Goal: Task Accomplishment & Management: Complete application form

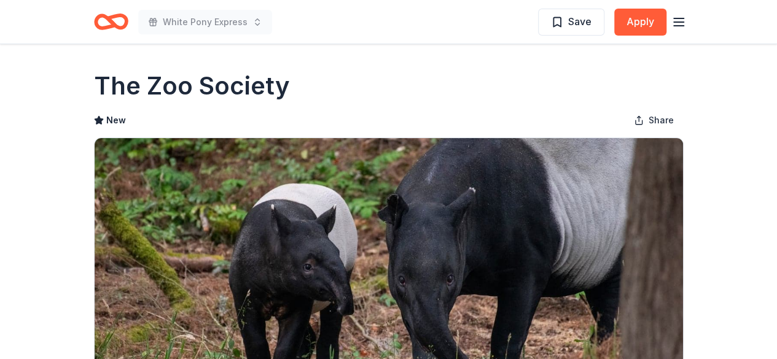
click at [112, 22] on icon "Home" at bounding box center [116, 21] width 19 height 12
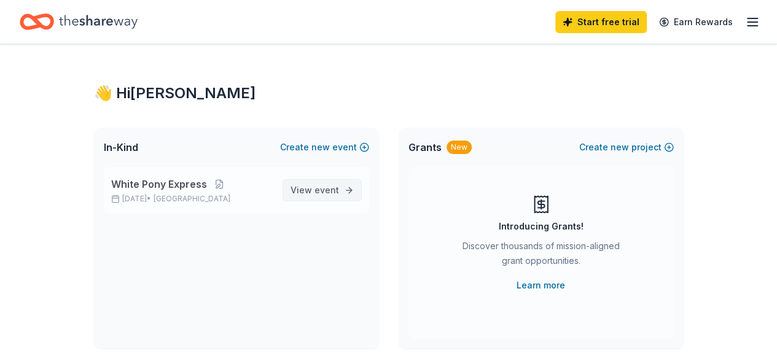
click at [312, 197] on link "View event" at bounding box center [322, 190] width 79 height 22
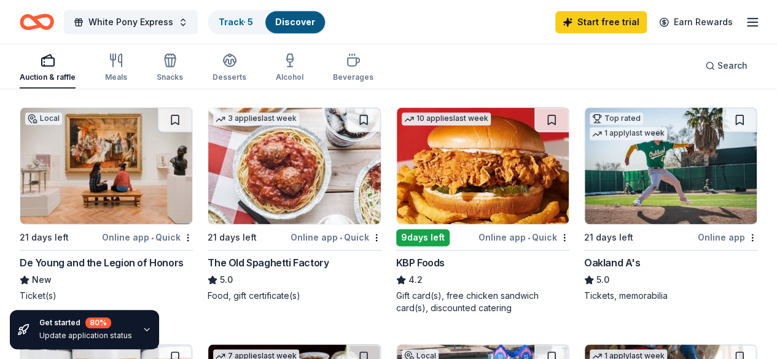
scroll to position [830, 0]
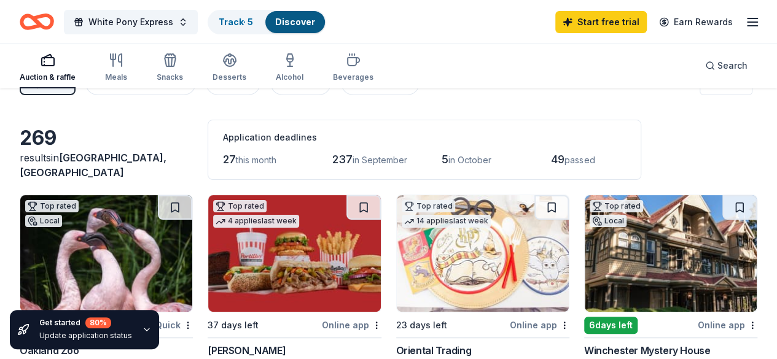
scroll to position [0, 0]
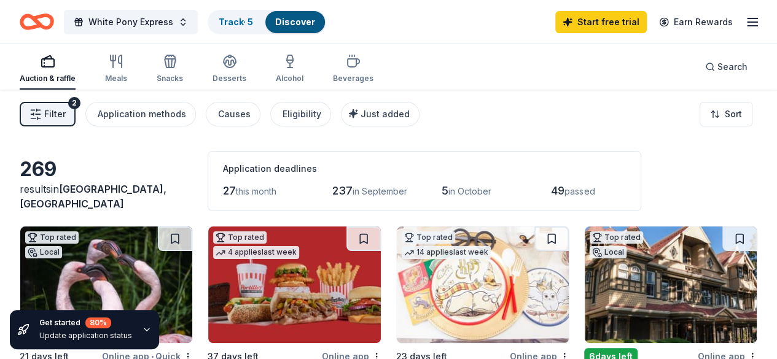
click at [332, 190] on span "237" at bounding box center [342, 190] width 20 height 13
click at [141, 114] on div "Application methods" at bounding box center [142, 114] width 88 height 15
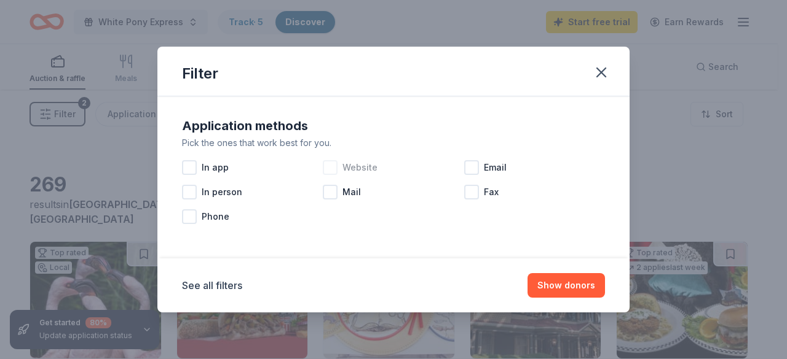
click at [334, 168] on div at bounding box center [330, 167] width 15 height 15
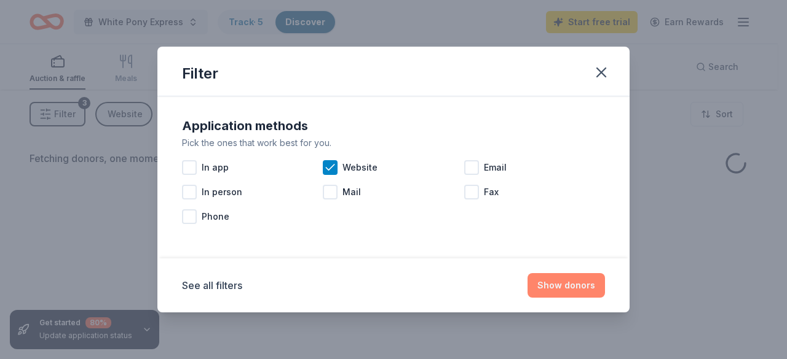
click at [552, 293] on button "Show donors" at bounding box center [565, 285] width 77 height 25
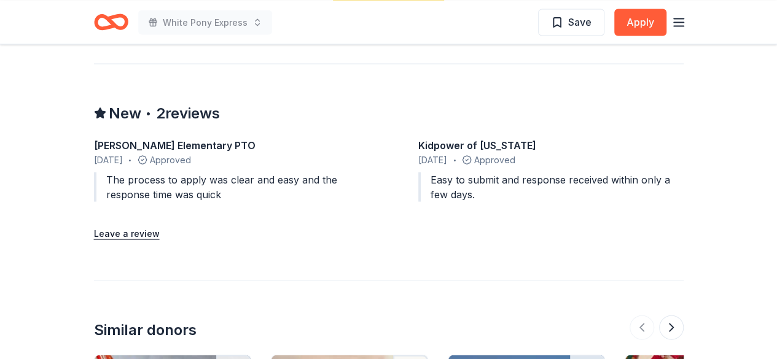
scroll to position [1352, 0]
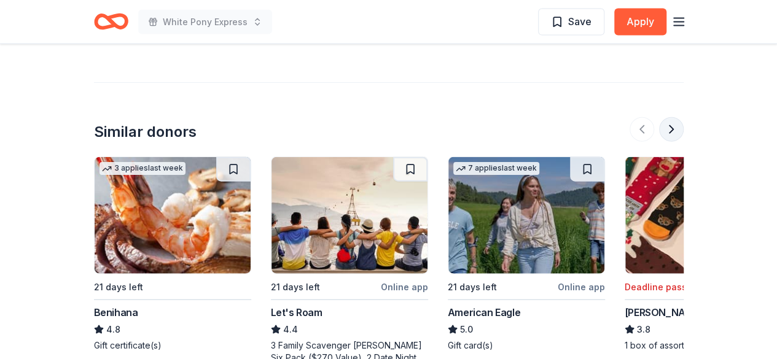
click at [671, 117] on button at bounding box center [671, 129] width 25 height 25
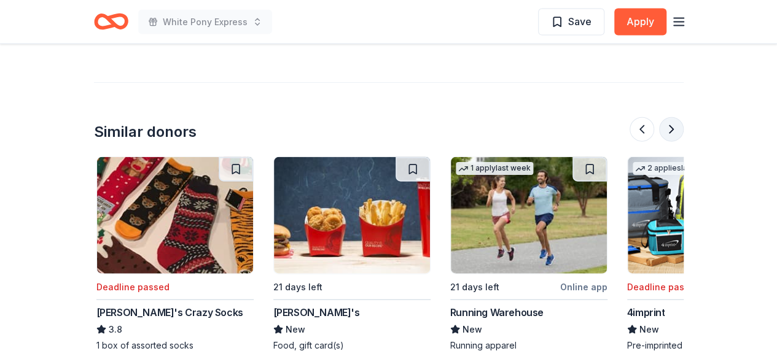
scroll to position [0, 531]
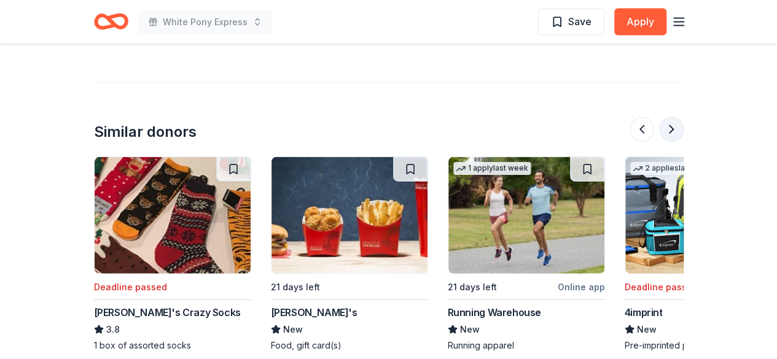
click at [667, 117] on button at bounding box center [671, 129] width 25 height 25
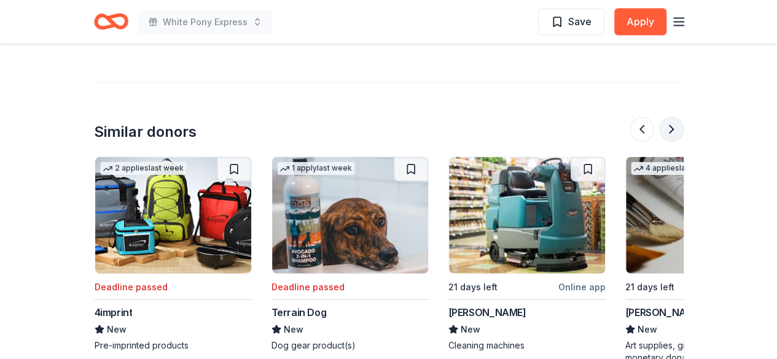
scroll to position [0, 1062]
click at [667, 117] on button at bounding box center [671, 129] width 25 height 25
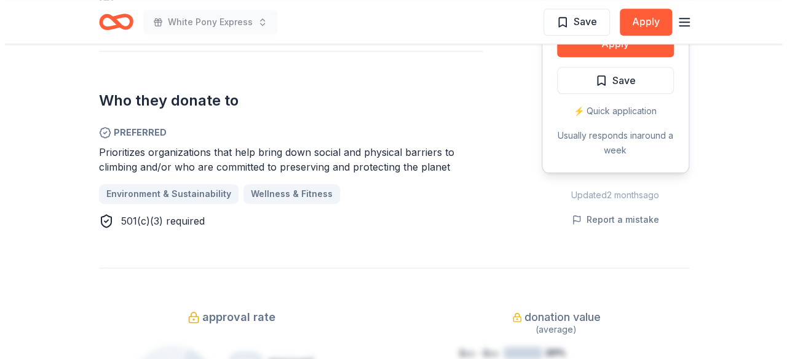
scroll to position [492, 0]
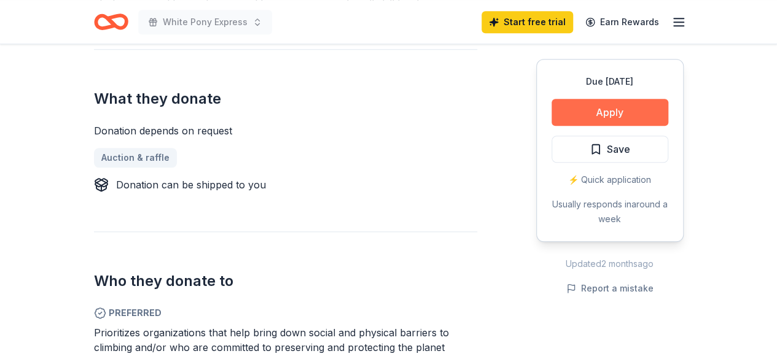
click at [570, 119] on button "Apply" at bounding box center [610, 112] width 117 height 27
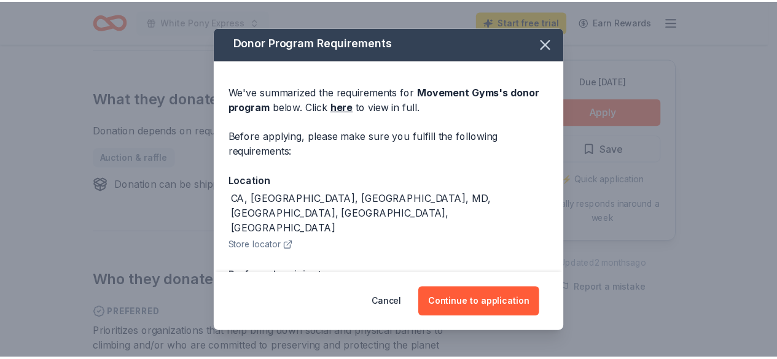
scroll to position [0, 0]
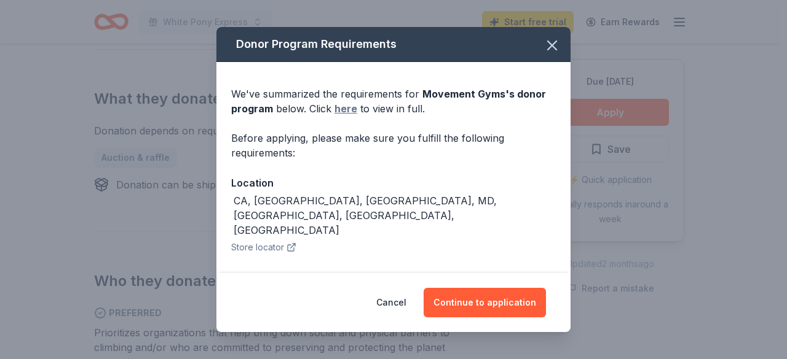
click at [344, 103] on link "here" at bounding box center [345, 108] width 23 height 15
click at [543, 41] on icon "button" at bounding box center [551, 45] width 17 height 17
